Goal: Task Accomplishment & Management: Complete application form

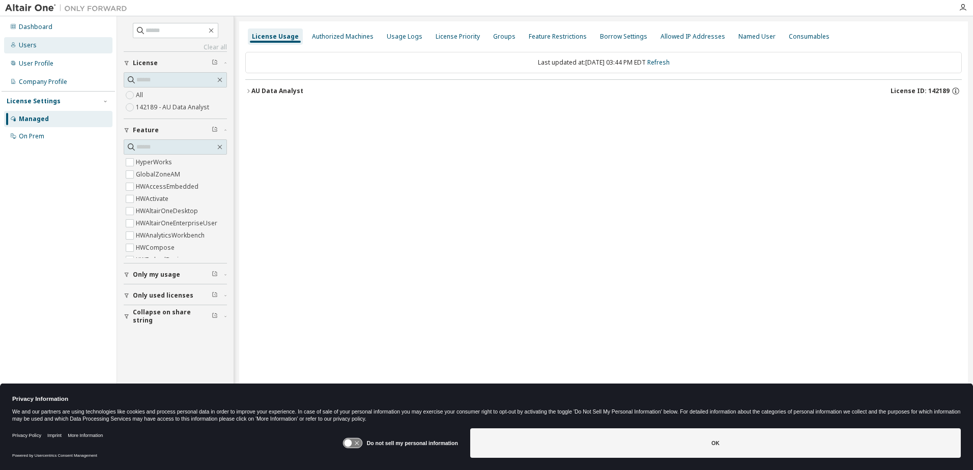
click at [45, 45] on div "Users" at bounding box center [58, 45] width 108 height 16
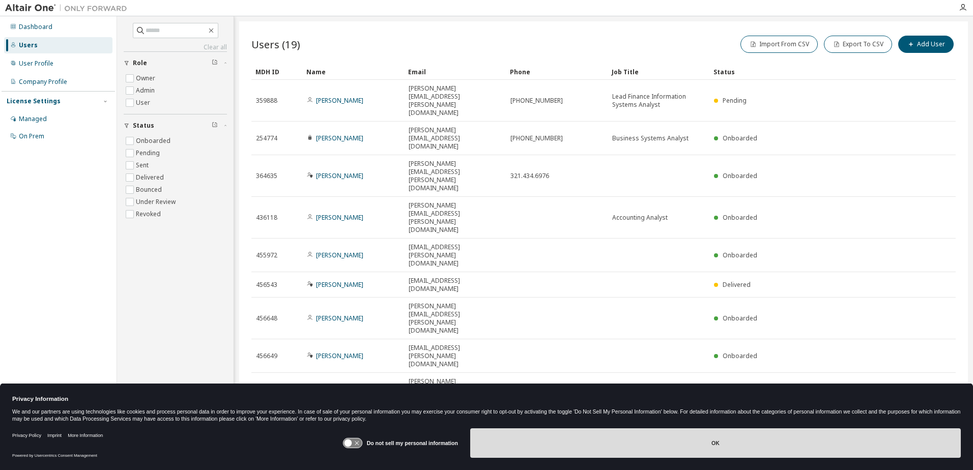
click at [804, 456] on button "OK" at bounding box center [715, 444] width 491 height 30
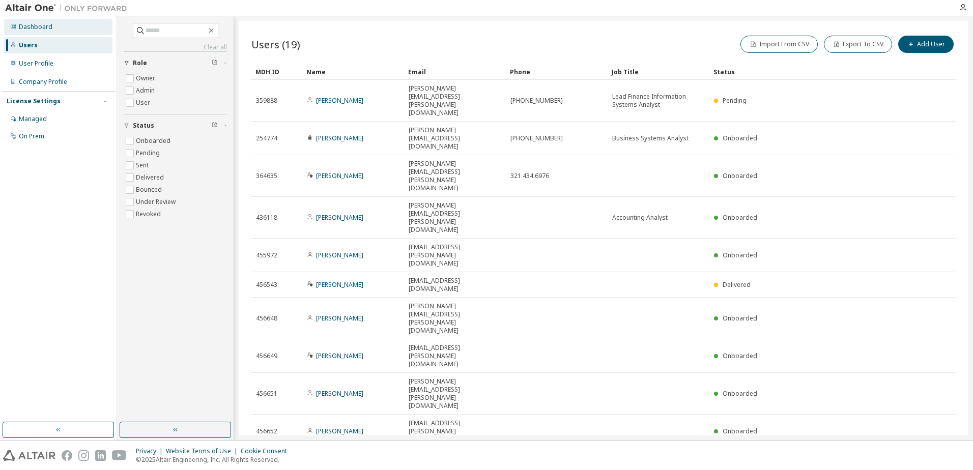
click at [67, 24] on div "Dashboard" at bounding box center [58, 27] width 108 height 16
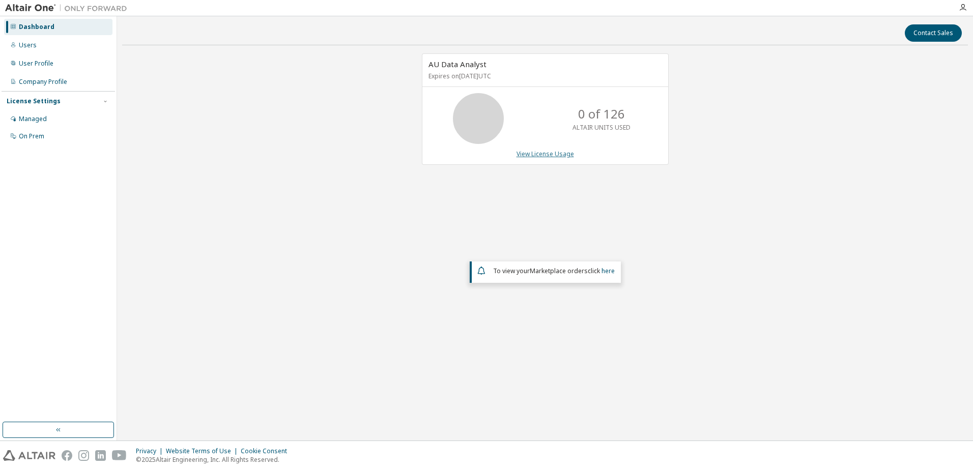
click at [550, 152] on link "View License Usage" at bounding box center [546, 154] width 58 height 9
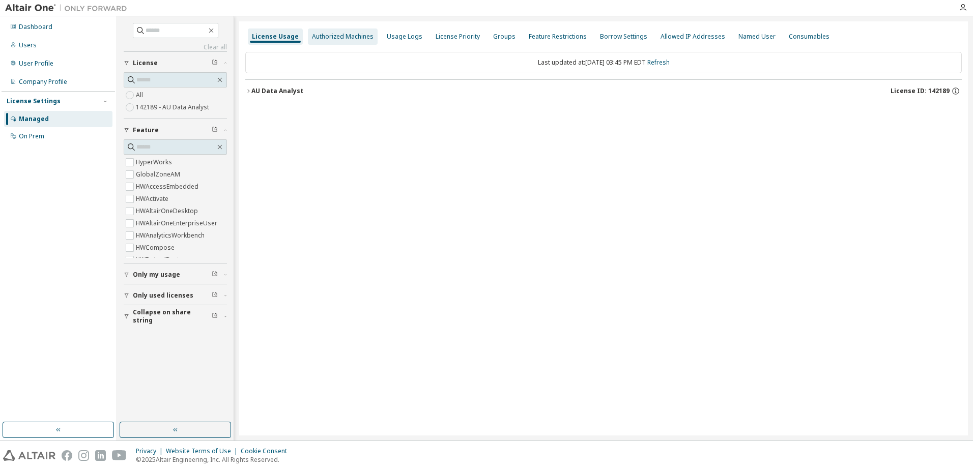
click at [324, 33] on div "Authorized Machines" at bounding box center [343, 37] width 62 height 8
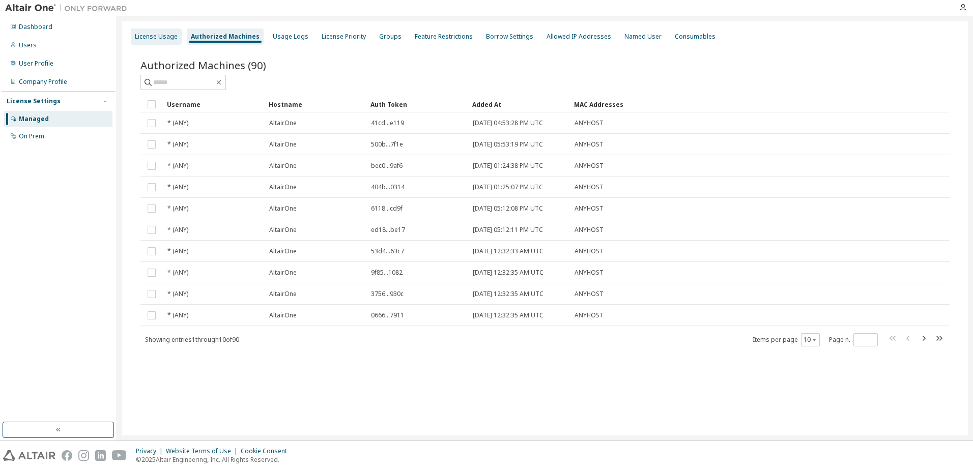
click at [166, 38] on div "License Usage" at bounding box center [156, 37] width 43 height 8
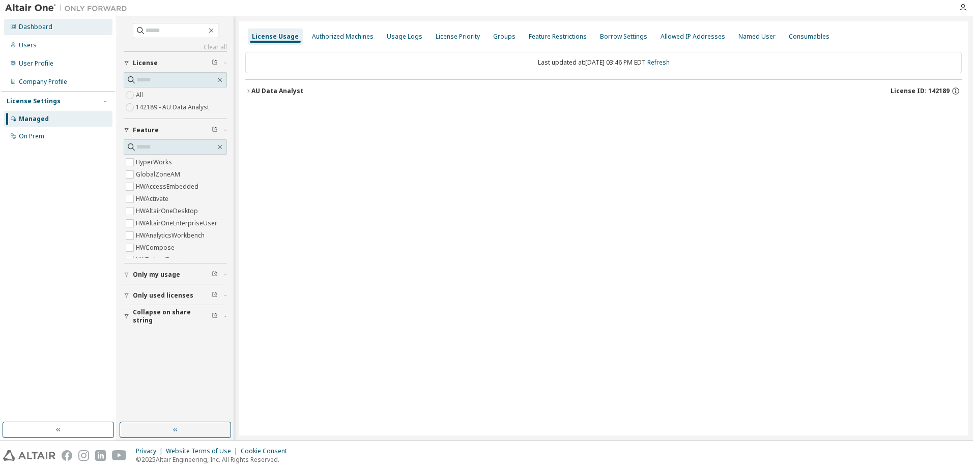
click at [47, 26] on div "Dashboard" at bounding box center [36, 27] width 34 height 8
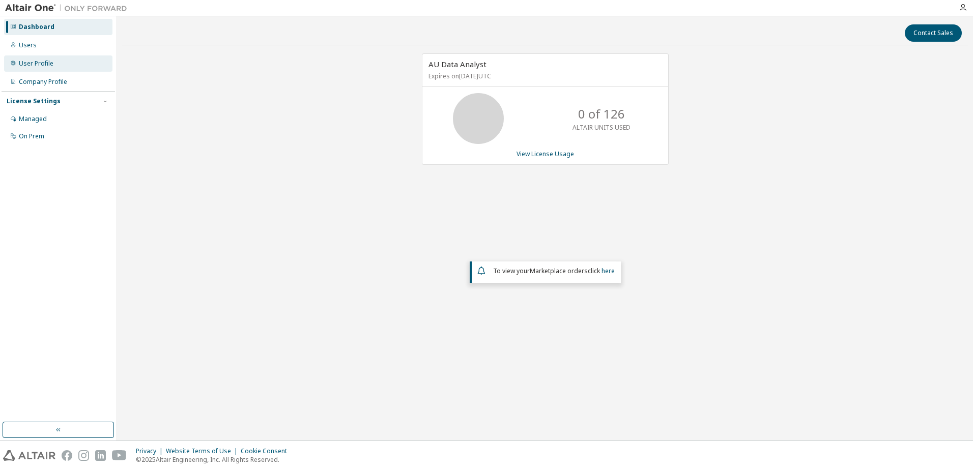
click at [38, 67] on div "User Profile" at bounding box center [36, 64] width 35 height 8
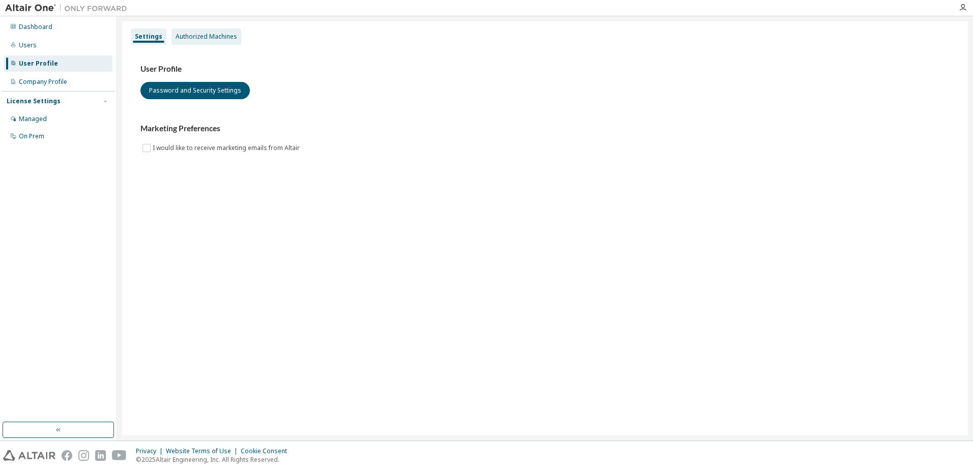
click at [201, 40] on div "Authorized Machines" at bounding box center [207, 37] width 62 height 8
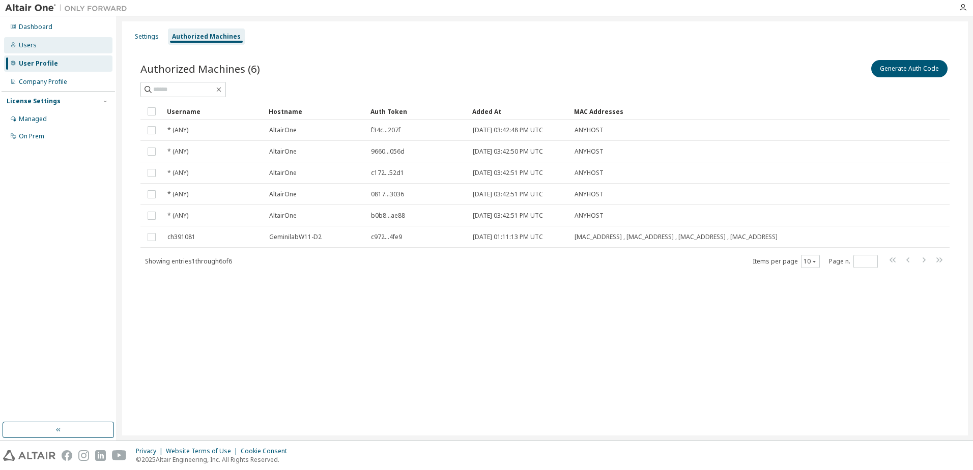
click at [50, 48] on div "Users" at bounding box center [58, 45] width 108 height 16
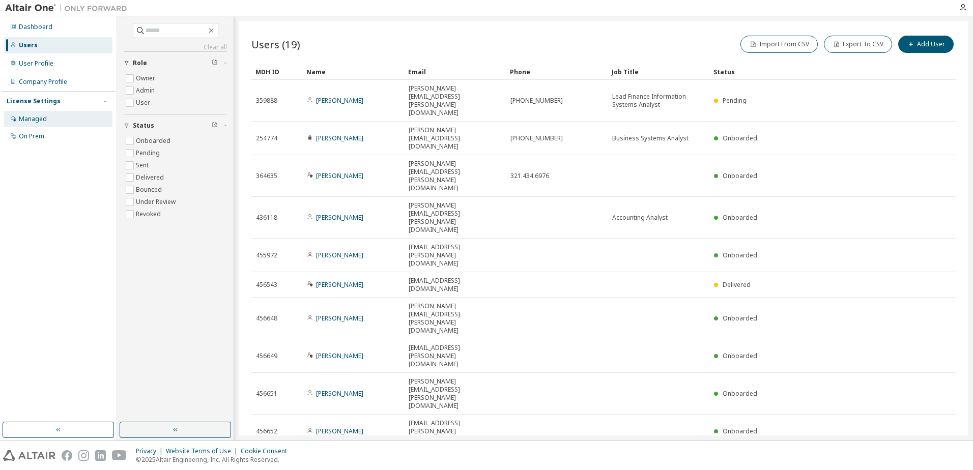
click at [35, 121] on div "Managed" at bounding box center [33, 119] width 28 height 8
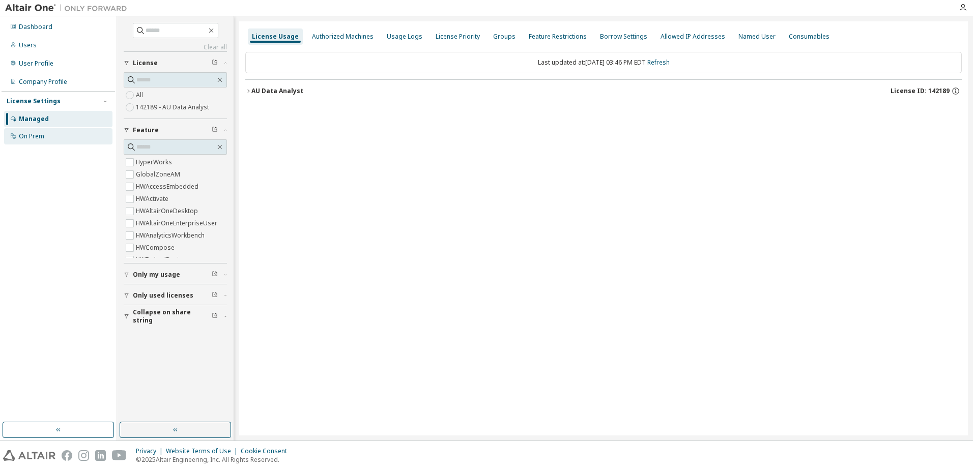
click at [38, 143] on div "On Prem" at bounding box center [58, 136] width 108 height 16
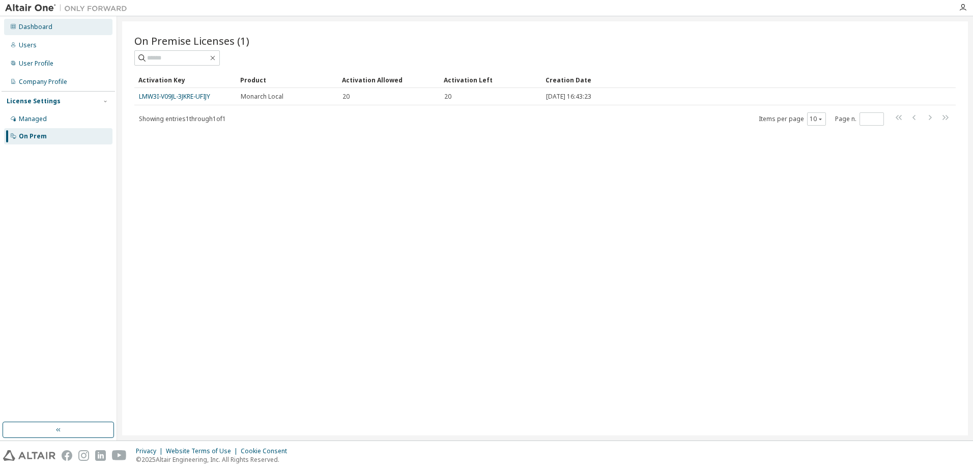
click at [40, 32] on div "Dashboard" at bounding box center [58, 27] width 108 height 16
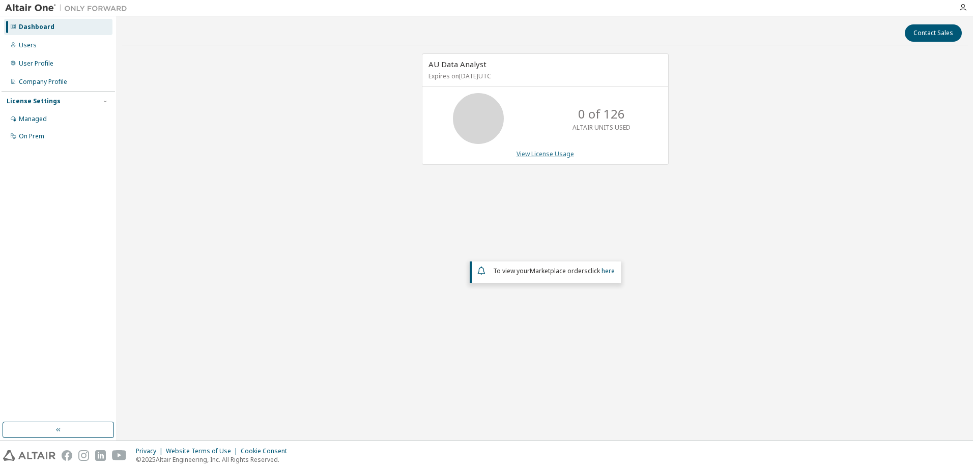
click at [520, 156] on link "View License Usage" at bounding box center [546, 154] width 58 height 9
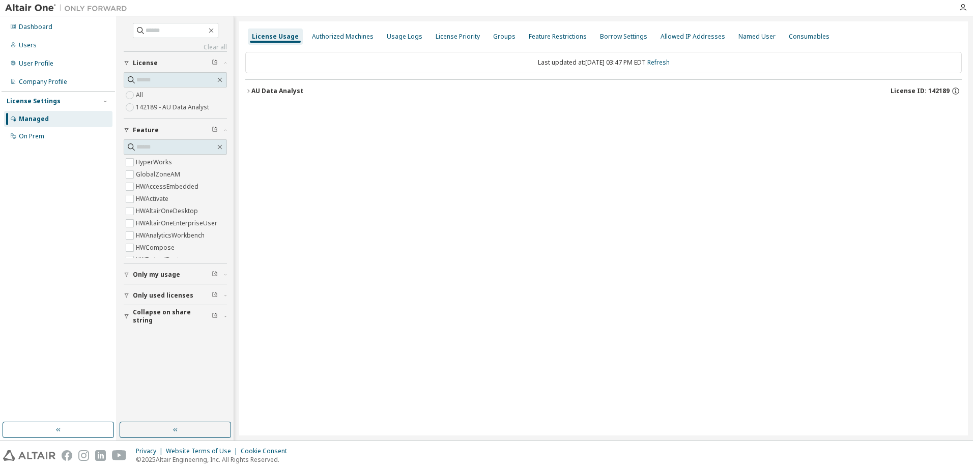
click at [248, 90] on icon "button" at bounding box center [248, 91] width 6 height 6
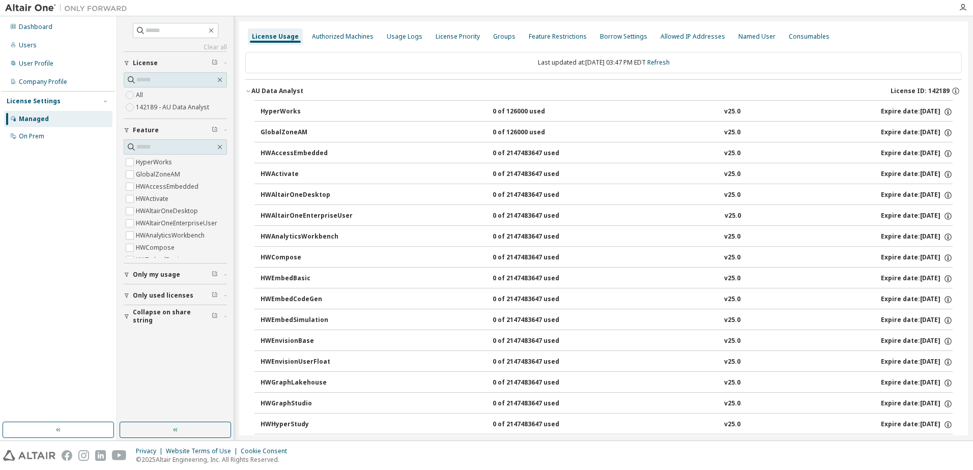
click at [248, 90] on icon "button" at bounding box center [248, 91] width 6 height 6
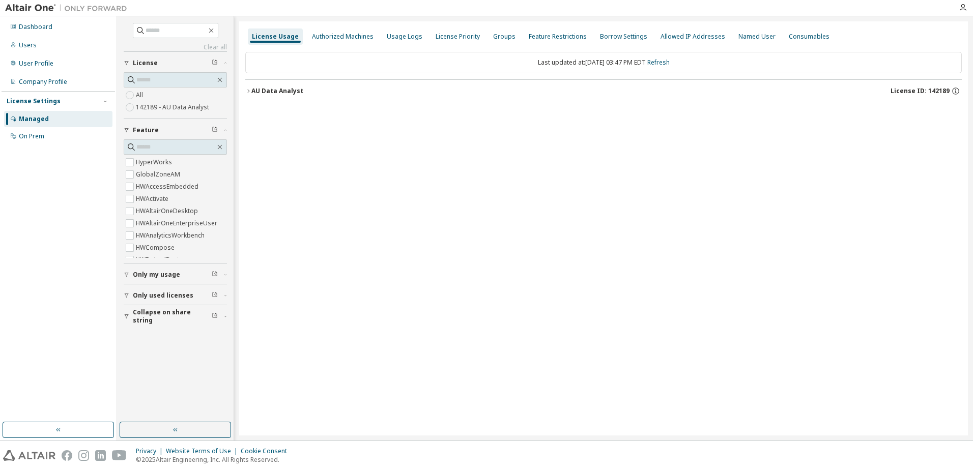
click at [13, 7] on img at bounding box center [68, 8] width 127 height 10
click at [22, 30] on div "Dashboard" at bounding box center [36, 27] width 34 height 8
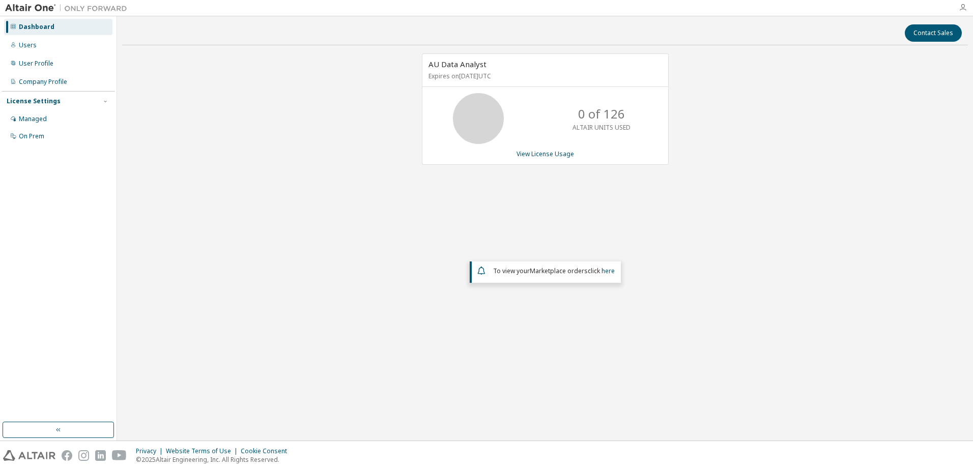
click at [965, 5] on icon "button" at bounding box center [963, 8] width 8 height 8
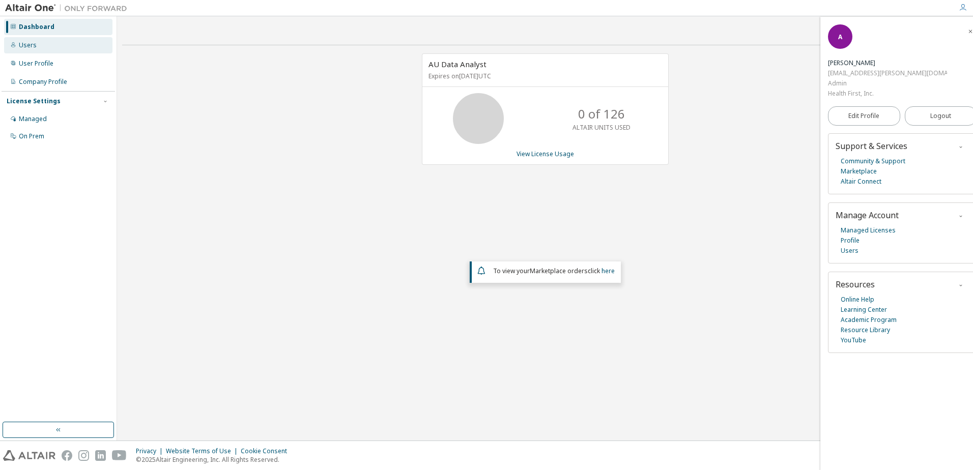
click at [35, 51] on div "Users" at bounding box center [58, 45] width 108 height 16
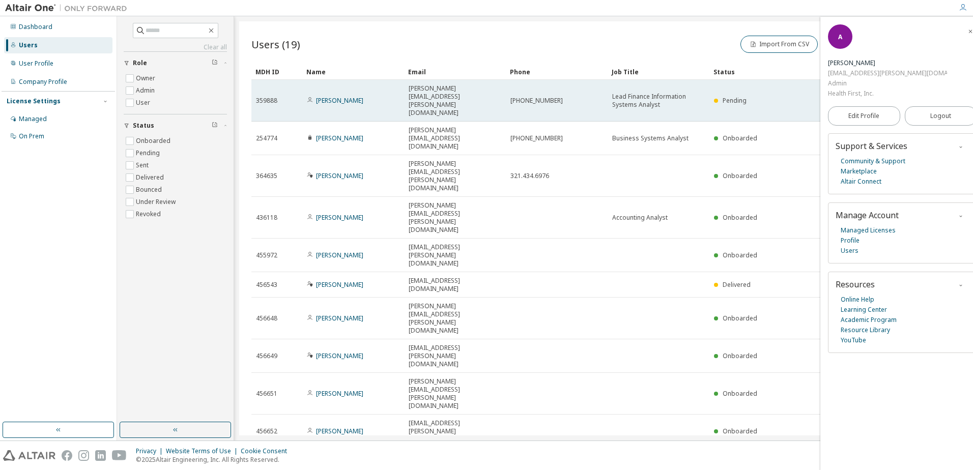
click at [448, 87] on td "[PERSON_NAME][EMAIL_ADDRESS][PERSON_NAME][DOMAIN_NAME]" at bounding box center [455, 101] width 102 height 42
click at [489, 90] on div "[PERSON_NAME][EMAIL_ADDRESS][PERSON_NAME][DOMAIN_NAME]" at bounding box center [455, 100] width 93 height 33
click at [632, 93] on span "Lead Finance Information Systems Analyst" at bounding box center [658, 101] width 93 height 16
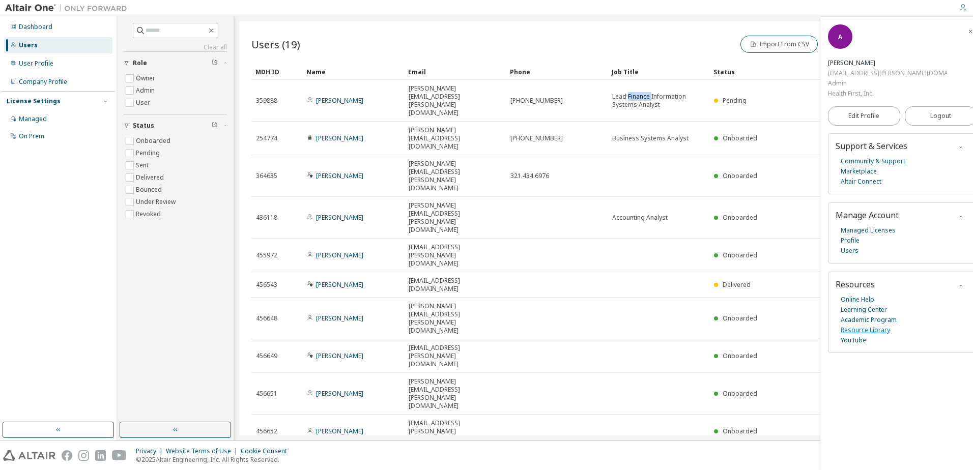
click at [862, 325] on link "Resource Library" at bounding box center [865, 330] width 49 height 10
click at [966, 32] on span "button" at bounding box center [971, 31] width 10 height 16
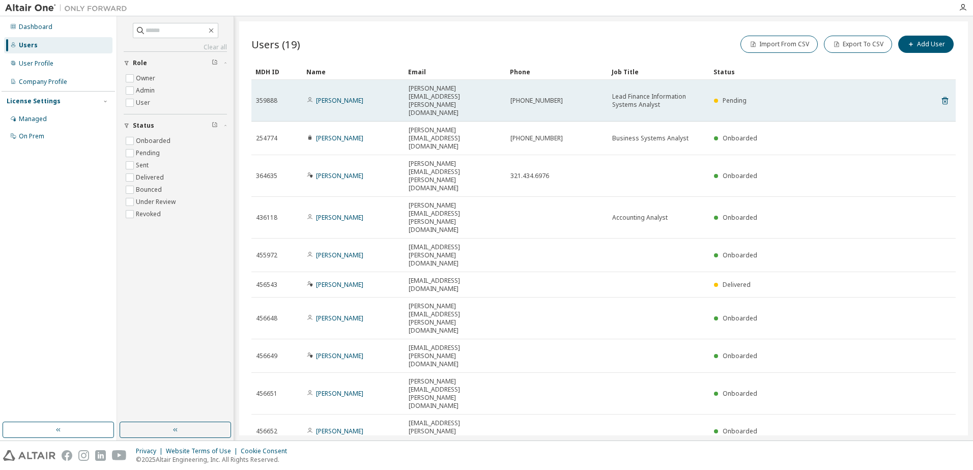
click at [834, 97] on div "Pending" at bounding box center [808, 101] width 188 height 8
click at [946, 95] on icon at bounding box center [945, 101] width 9 height 12
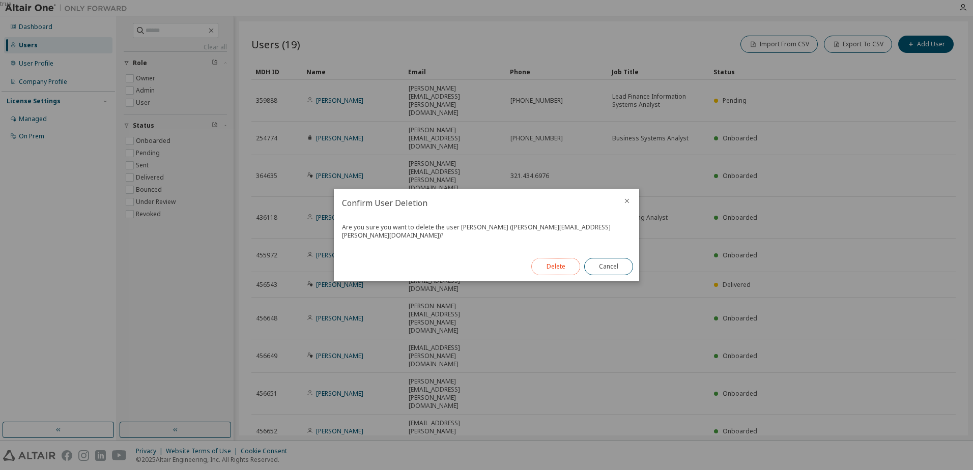
click at [560, 265] on button "Delete" at bounding box center [555, 266] width 49 height 17
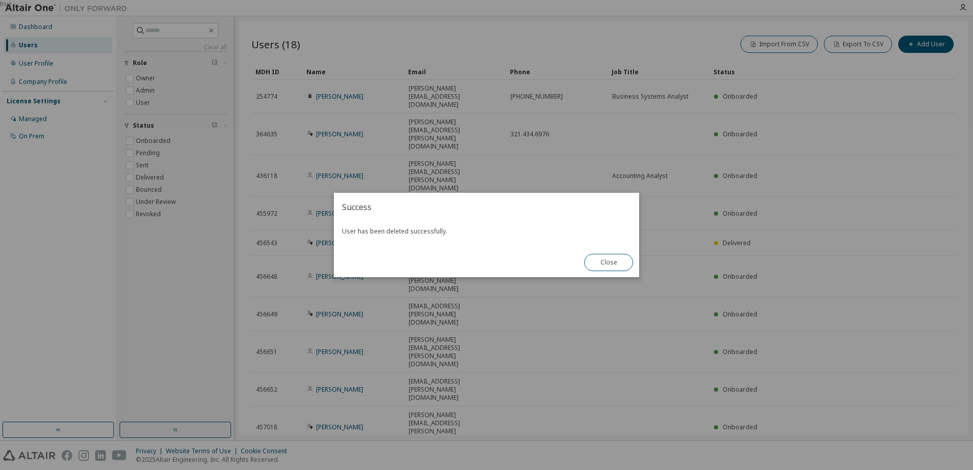
click at [930, 264] on div "true" at bounding box center [486, 235] width 973 height 470
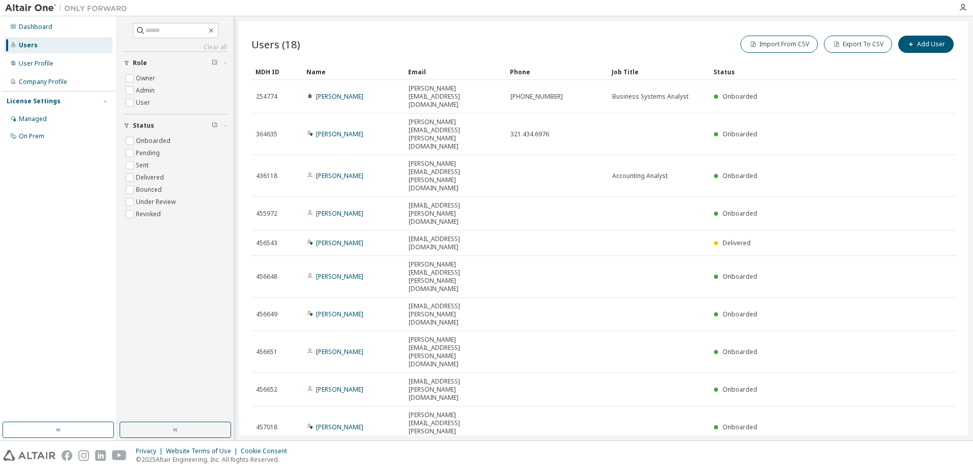
click at [936, 455] on icon "button" at bounding box center [930, 461] width 12 height 12
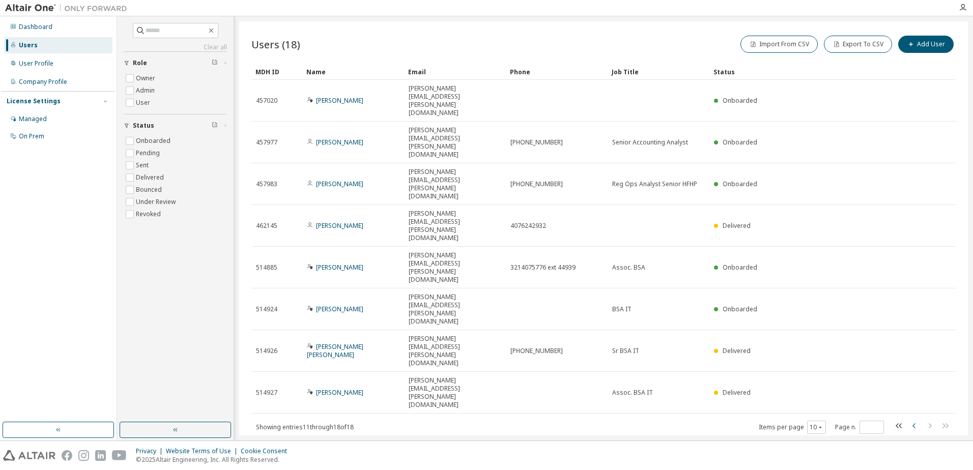
click at [918, 420] on icon "button" at bounding box center [915, 426] width 12 height 12
type input "*"
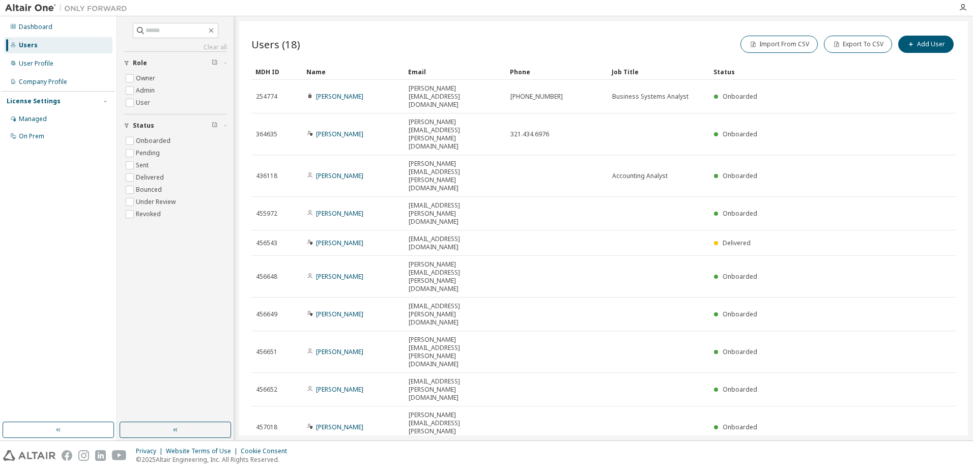
click at [960, 1] on div at bounding box center [963, 7] width 20 height 15
click at [964, 3] on div at bounding box center [963, 7] width 20 height 15
click at [965, 5] on icon "button" at bounding box center [963, 8] width 8 height 8
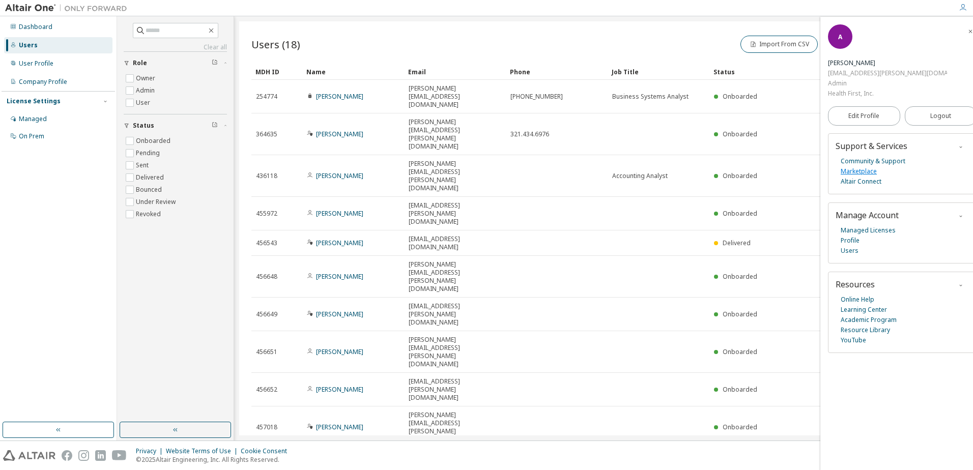
click at [867, 166] on link "Marketplace" at bounding box center [859, 171] width 36 height 10
click at [73, 70] on div "User Profile" at bounding box center [58, 63] width 108 height 16
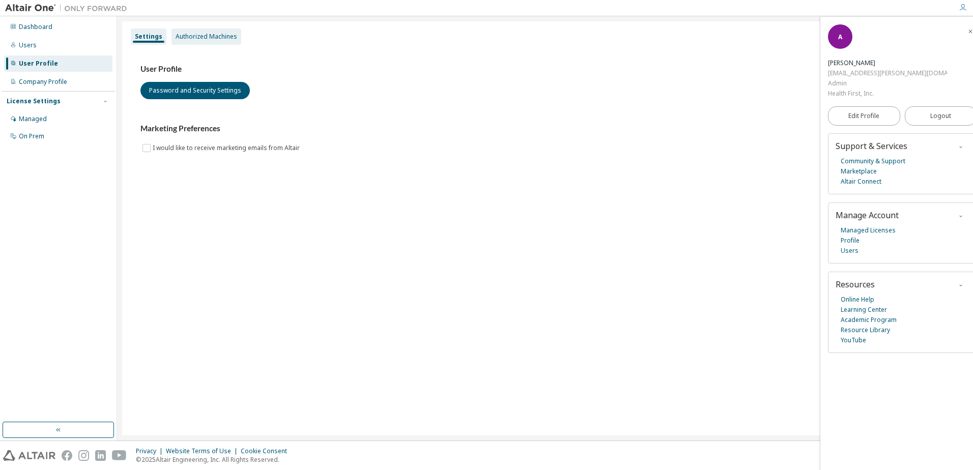
click at [190, 40] on div "Authorized Machines" at bounding box center [207, 37] width 62 height 8
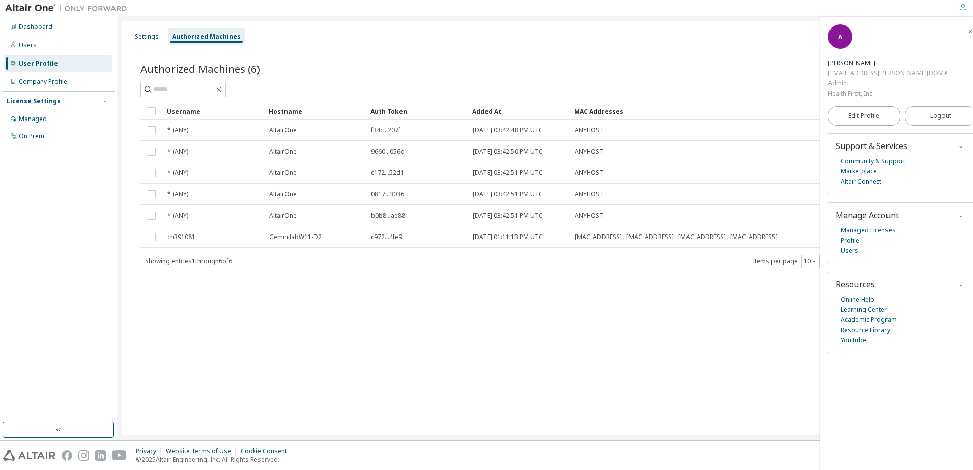
click at [965, 31] on div "A [PERSON_NAME] [PERSON_NAME][EMAIL_ADDRESS][PERSON_NAME][DOMAIN_NAME] Admin He…" at bounding box center [903, 244] width 164 height 454
click at [968, 32] on icon "button" at bounding box center [971, 32] width 6 height 6
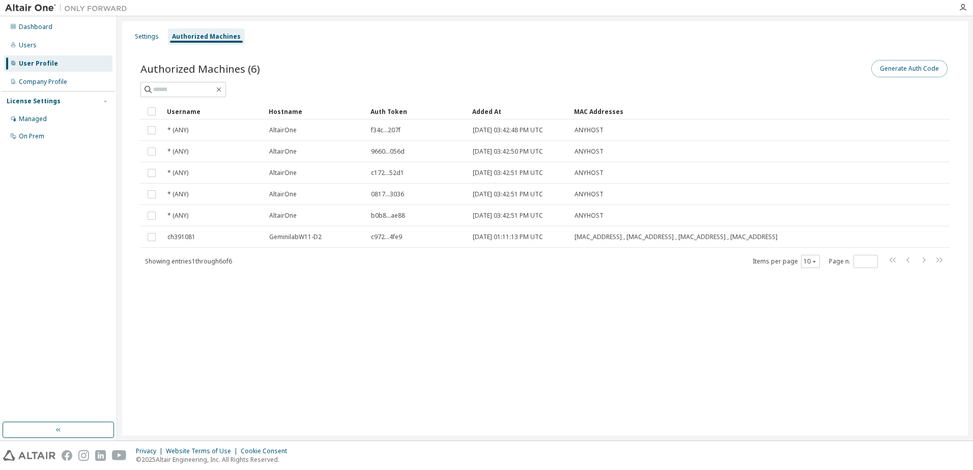
click at [911, 72] on button "Generate Auth Code" at bounding box center [909, 68] width 76 height 17
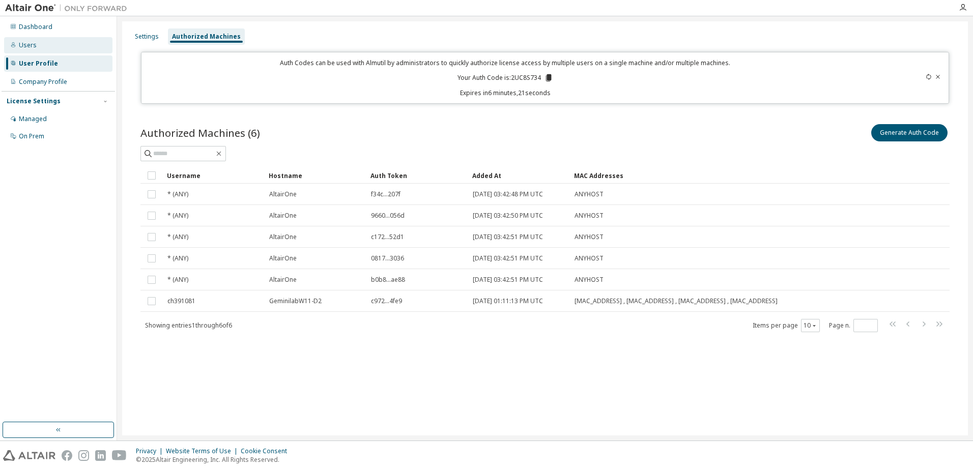
drag, startPoint x: 43, startPoint y: 55, endPoint x: 44, endPoint y: 48, distance: 6.7
click at [43, 55] on div "Dashboard Users User Profile Company Profile License Settings Managed On Prem" at bounding box center [59, 82] width 114 height 128
click at [45, 45] on div "Users" at bounding box center [58, 45] width 108 height 16
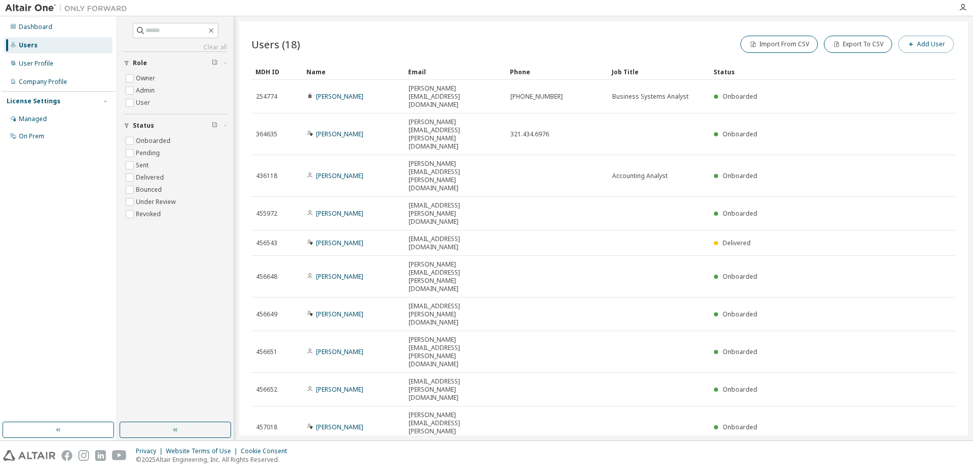
click at [929, 44] on button "Add User" at bounding box center [925, 44] width 55 height 17
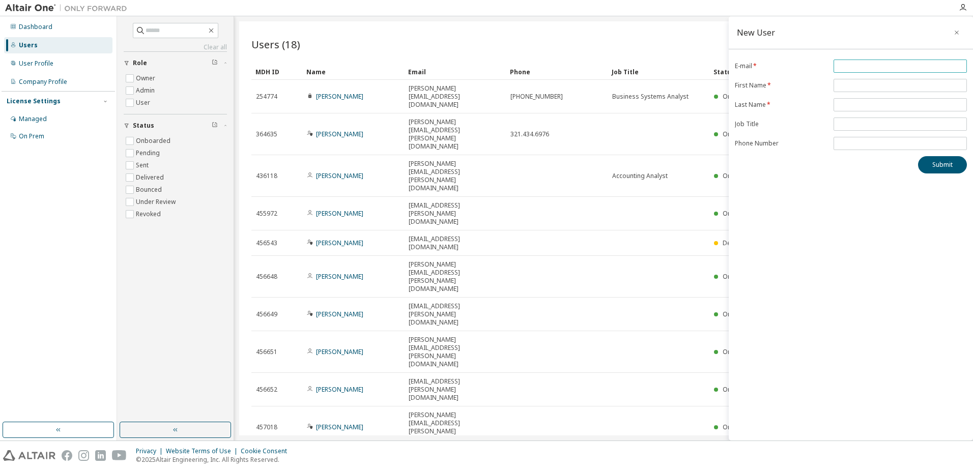
click at [845, 66] on input "email" at bounding box center [900, 66] width 128 height 8
paste input "**********"
drag, startPoint x: 852, startPoint y: 65, endPoint x: 829, endPoint y: 67, distance: 23.6
click at [829, 66] on form "**********" at bounding box center [851, 105] width 232 height 91
type input "**********"
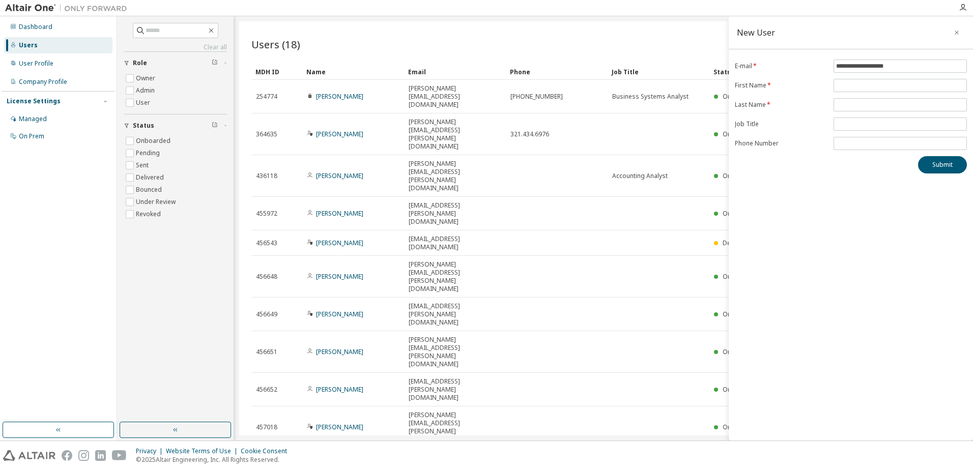
click at [844, 78] on form "**********" at bounding box center [851, 105] width 232 height 91
click at [850, 83] on input "text" at bounding box center [900, 85] width 128 height 8
paste input "*****"
type input "*****"
click at [862, 66] on input "**********" at bounding box center [900, 66] width 128 height 8
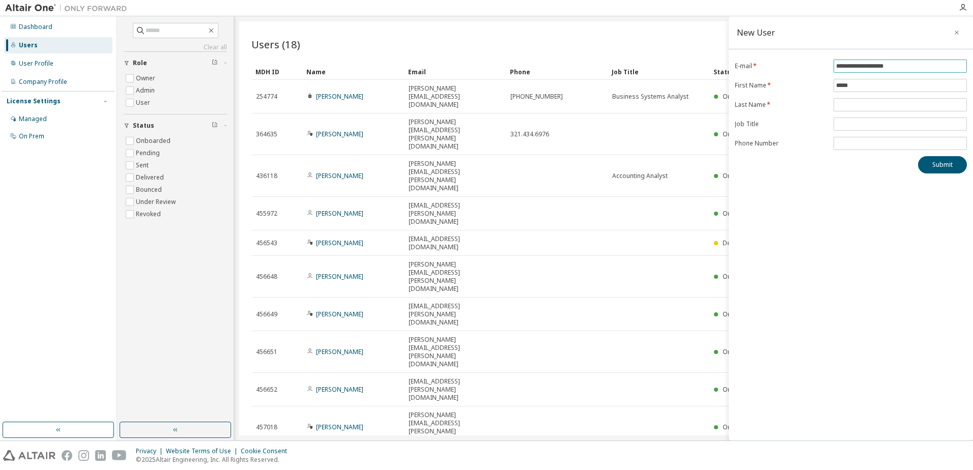
click at [862, 66] on input "**********" at bounding box center [900, 66] width 128 height 8
click at [857, 102] on input "text" at bounding box center [900, 105] width 128 height 8
paste input "******"
type input "******"
click at [860, 138] on span at bounding box center [900, 143] width 133 height 13
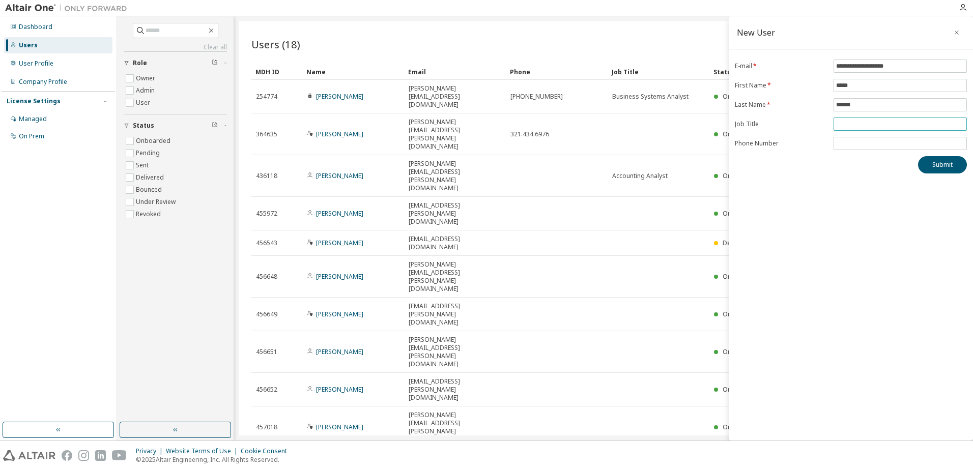
click at [853, 123] on input "text" at bounding box center [900, 124] width 128 height 8
paste input "**********"
type input "**********"
click at [945, 164] on button "Submit" at bounding box center [942, 164] width 49 height 17
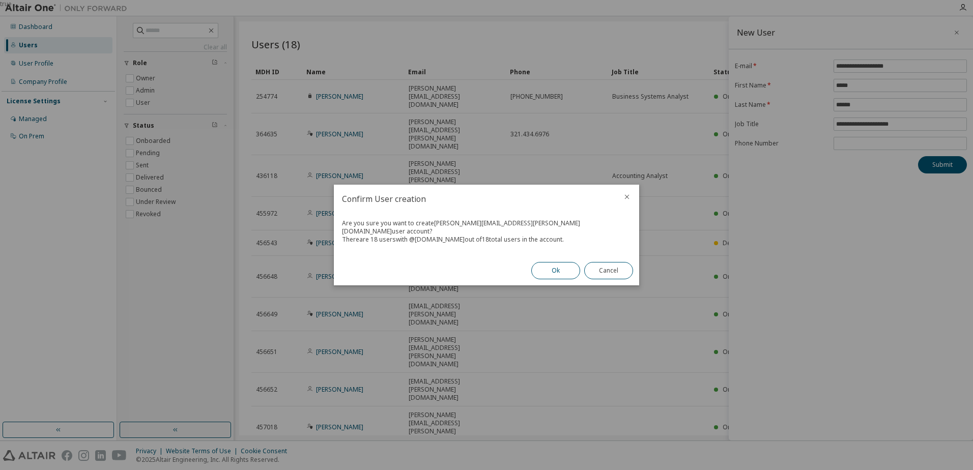
click at [548, 263] on button "Ok" at bounding box center [555, 270] width 49 height 17
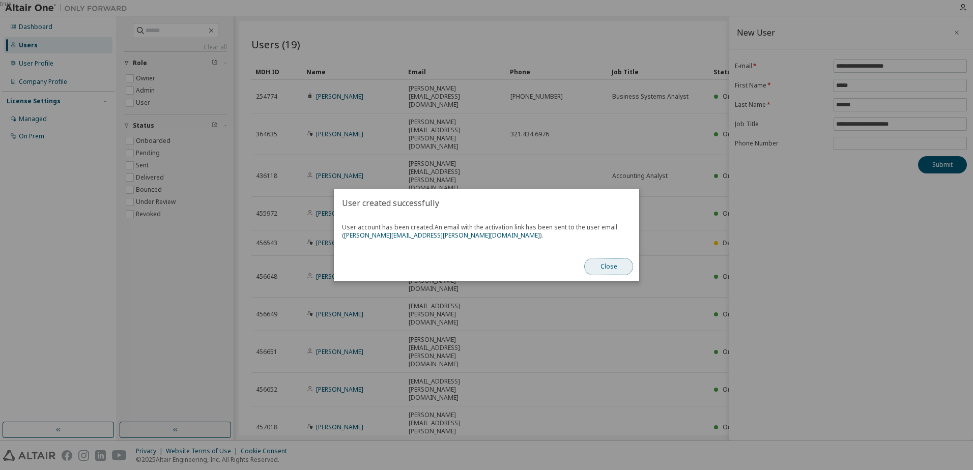
click at [610, 267] on button "Close" at bounding box center [608, 266] width 49 height 17
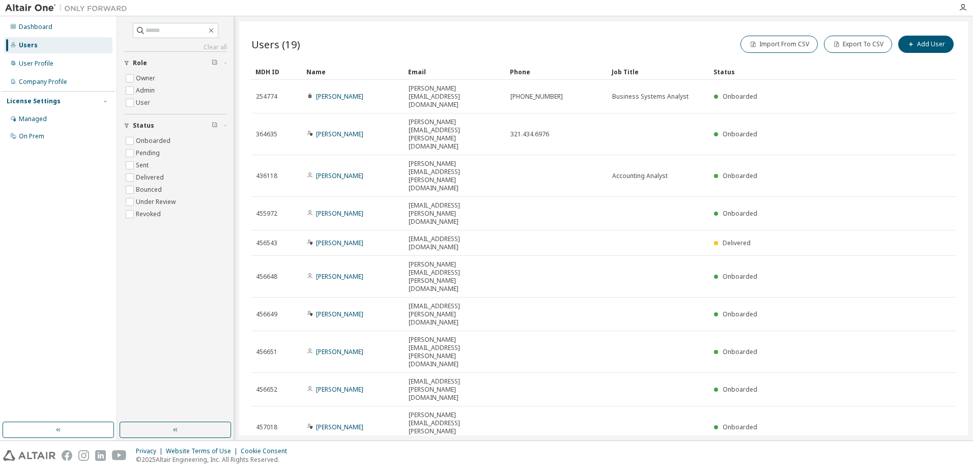
click at [930, 455] on icon "button" at bounding box center [930, 461] width 12 height 12
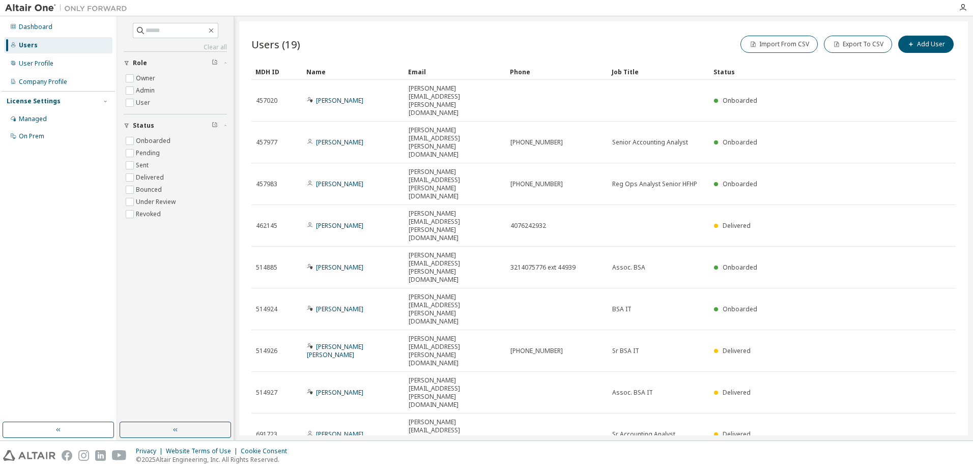
click at [911, 462] on icon "button" at bounding box center [915, 468] width 12 height 12
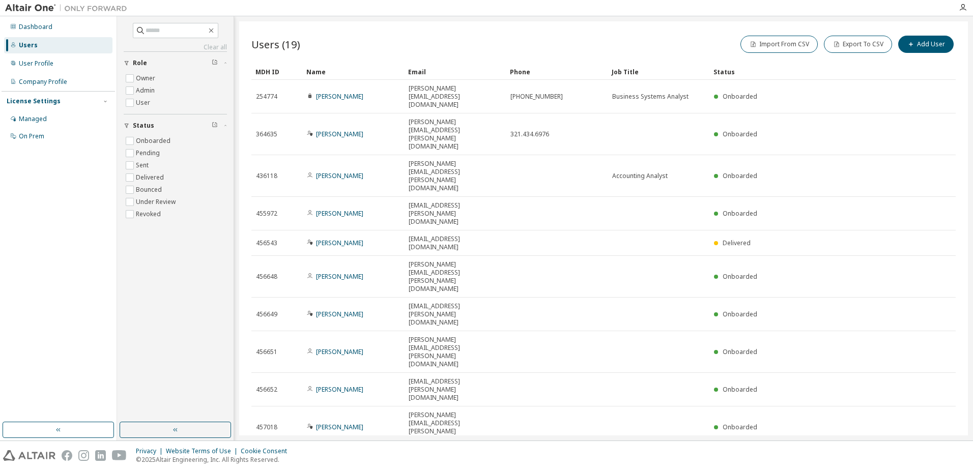
click at [933, 455] on icon "button" at bounding box center [930, 461] width 12 height 12
type input "*"
